Goal: Task Accomplishment & Management: Manage account settings

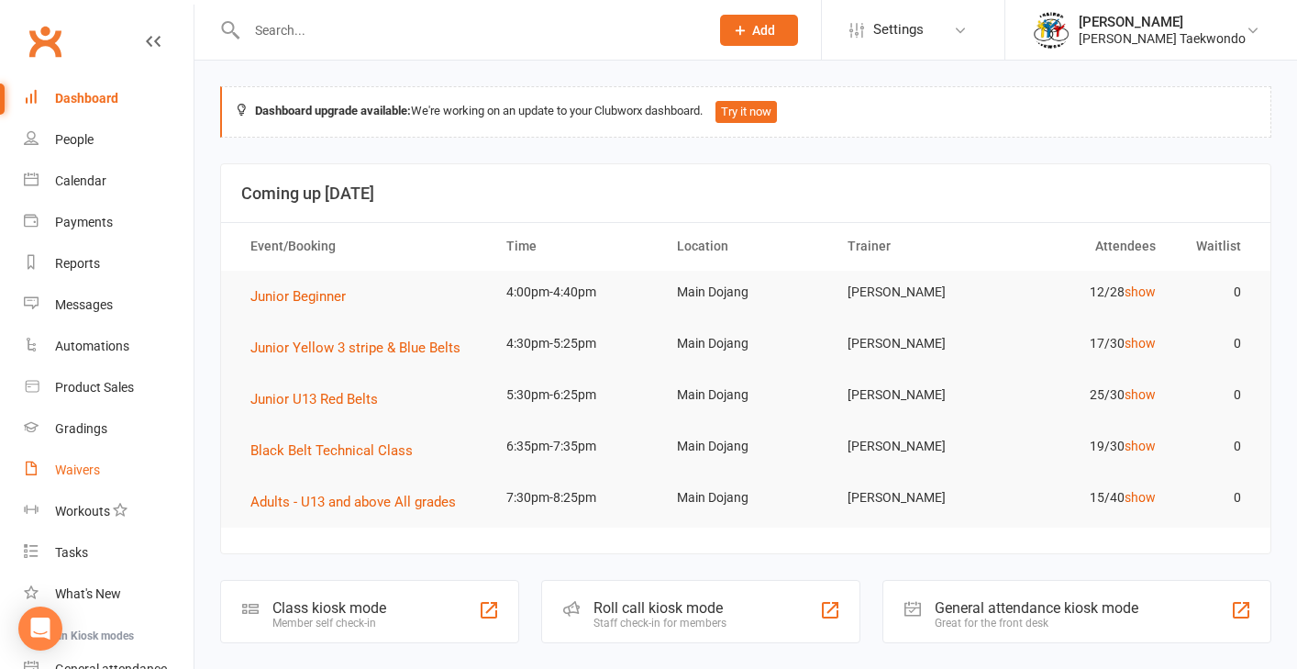
click at [76, 470] on div "Waivers" at bounding box center [77, 469] width 45 height 15
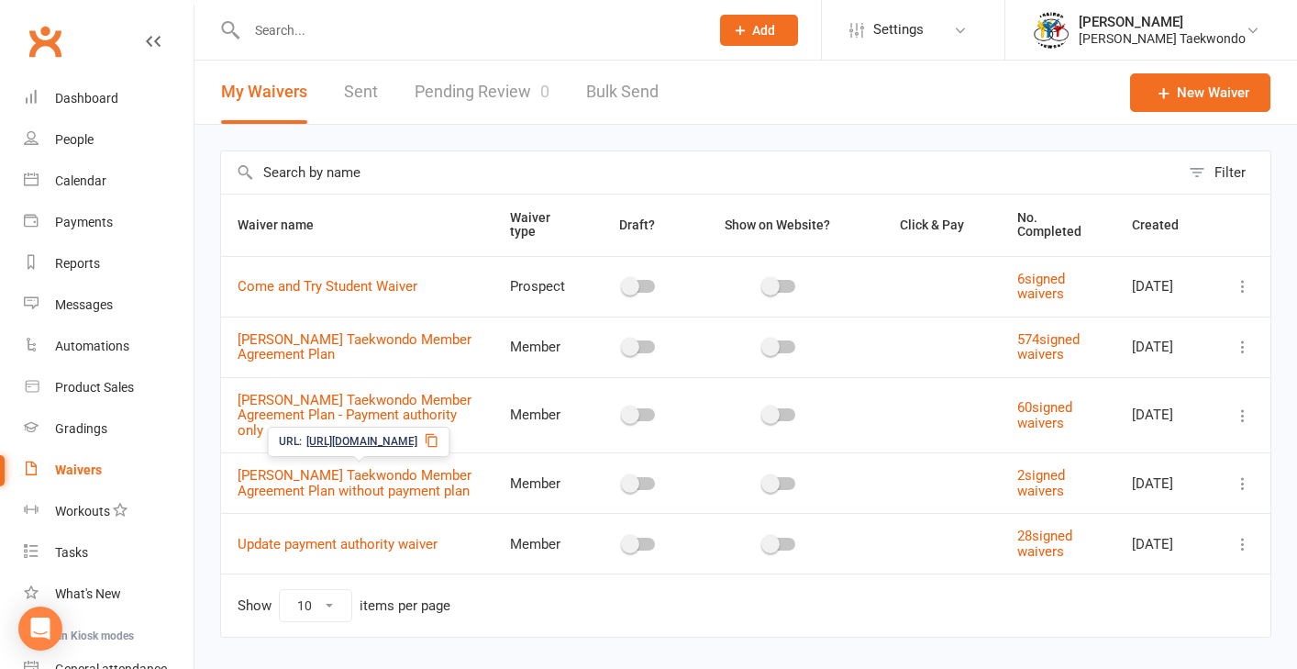
click at [399, 472] on span "[PERSON_NAME] Taekwondo Member Agreement Plan without payment plan" at bounding box center [355, 483] width 234 height 50
click at [441, 471] on link "[PERSON_NAME] Taekwondo Member Agreement Plan without payment plan" at bounding box center [355, 483] width 234 height 32
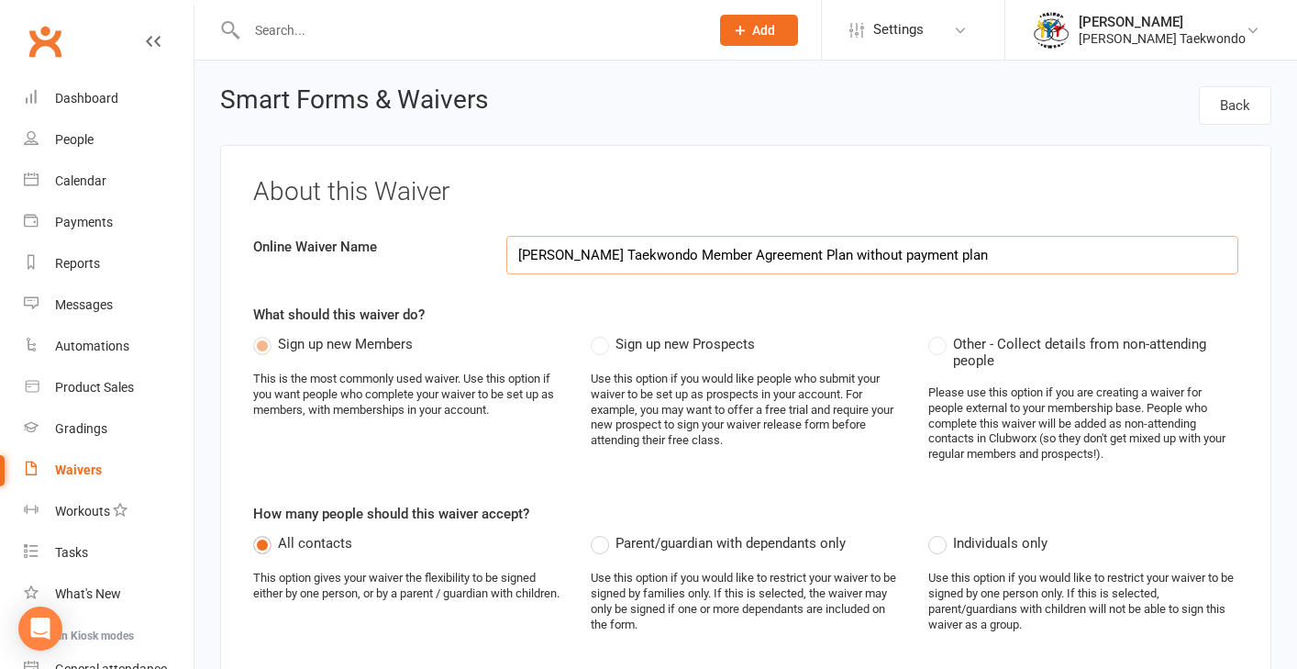
select select "applies_to_all_signees"
select select "copy_answers_for_all_signees"
select select "select"
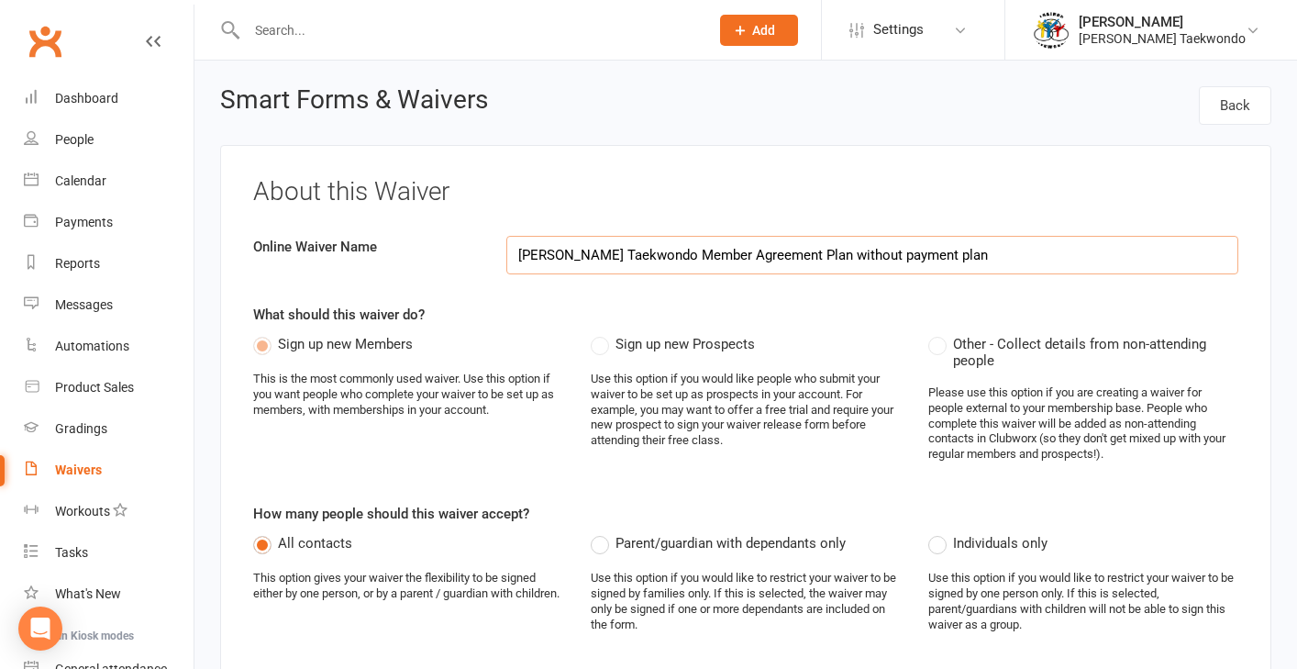
select select "select"
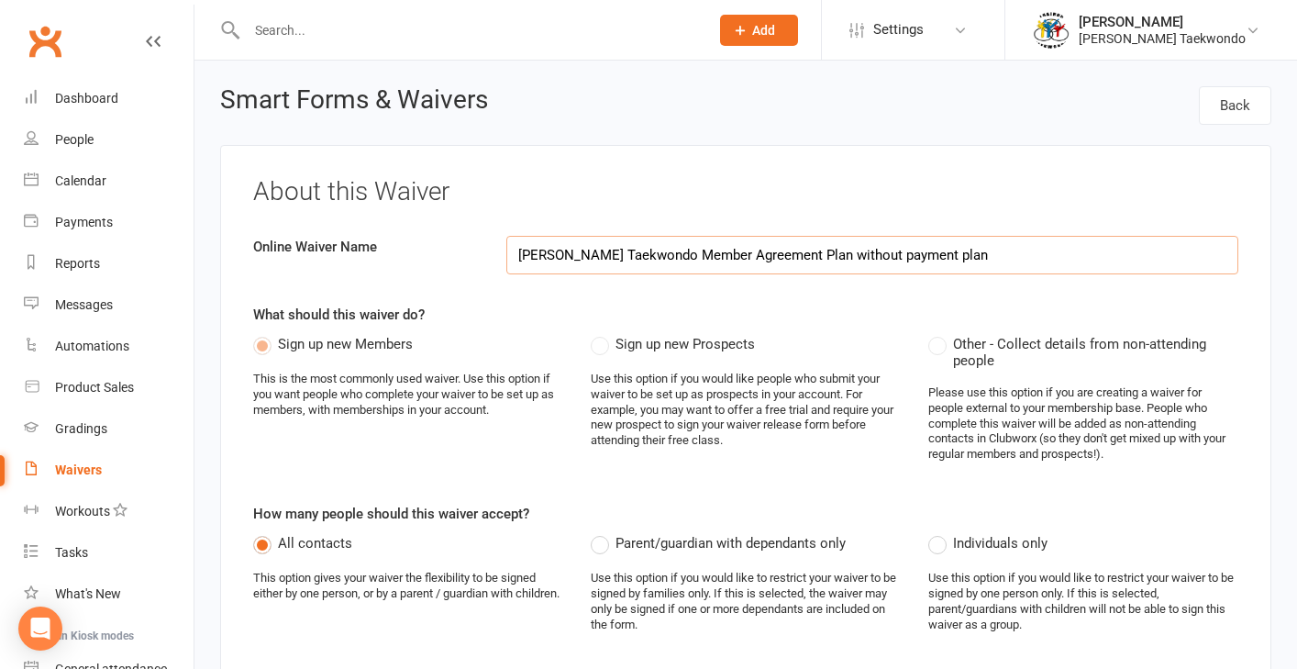
select select "select"
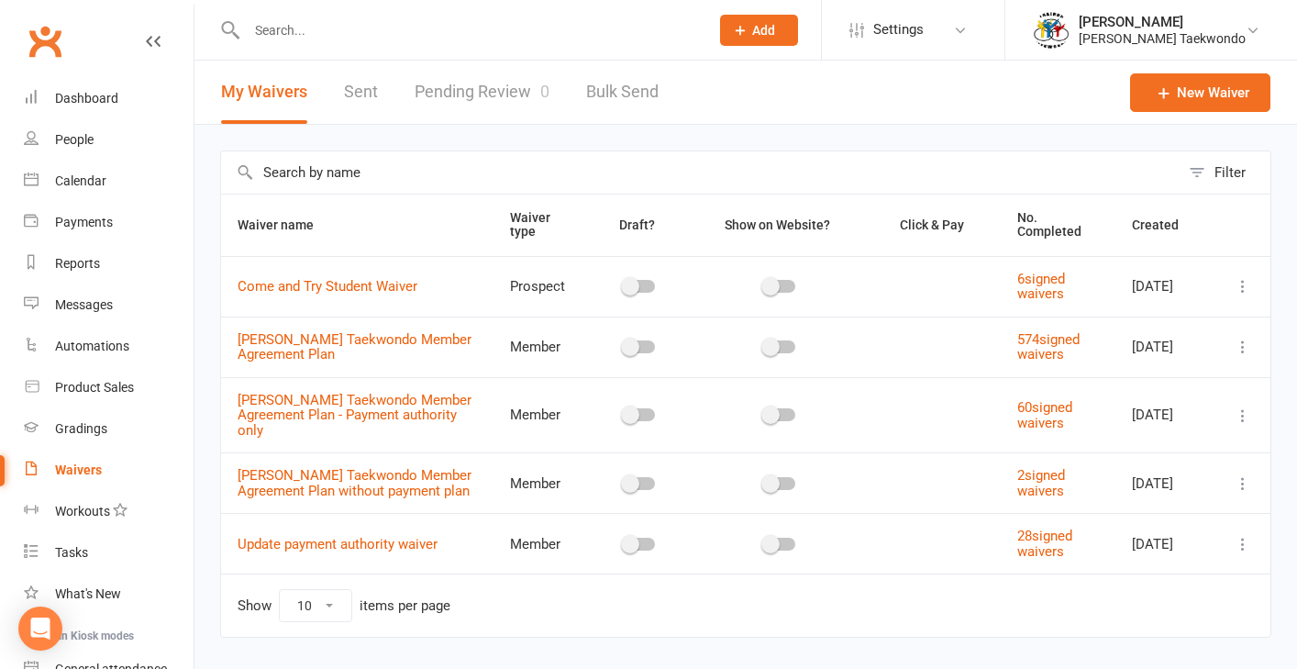
click at [1075, 479] on icon at bounding box center [1243, 483] width 18 height 18
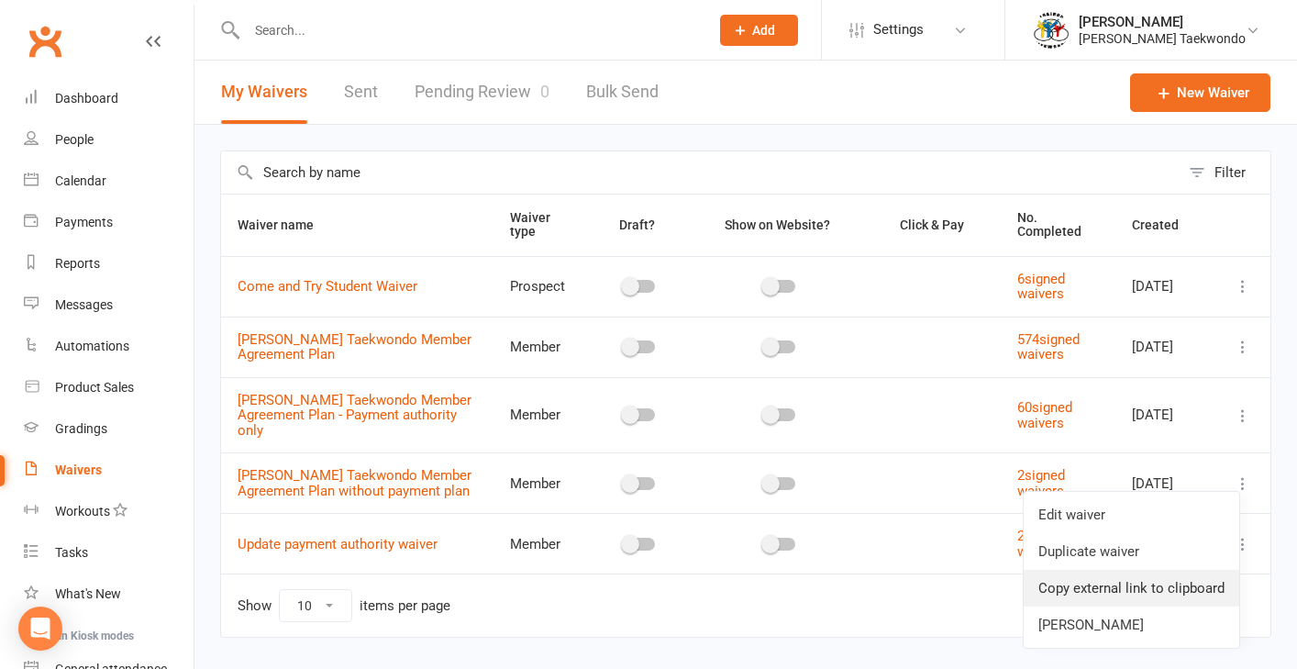
click at [1075, 590] on link "Copy external link to clipboard" at bounding box center [1132, 588] width 216 height 37
